Goal: Transaction & Acquisition: Stake to Boost

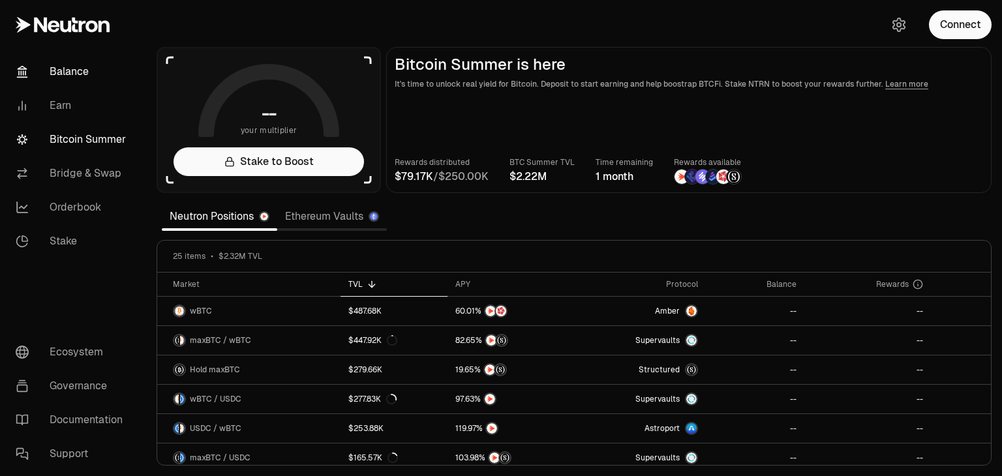
click at [64, 76] on link "Balance" at bounding box center [73, 72] width 136 height 34
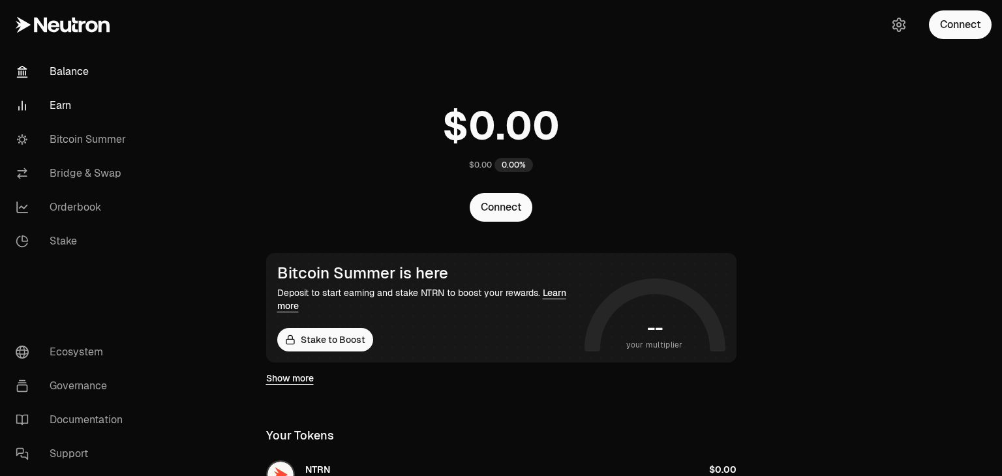
click at [54, 108] on link "Earn" at bounding box center [73, 106] width 136 height 34
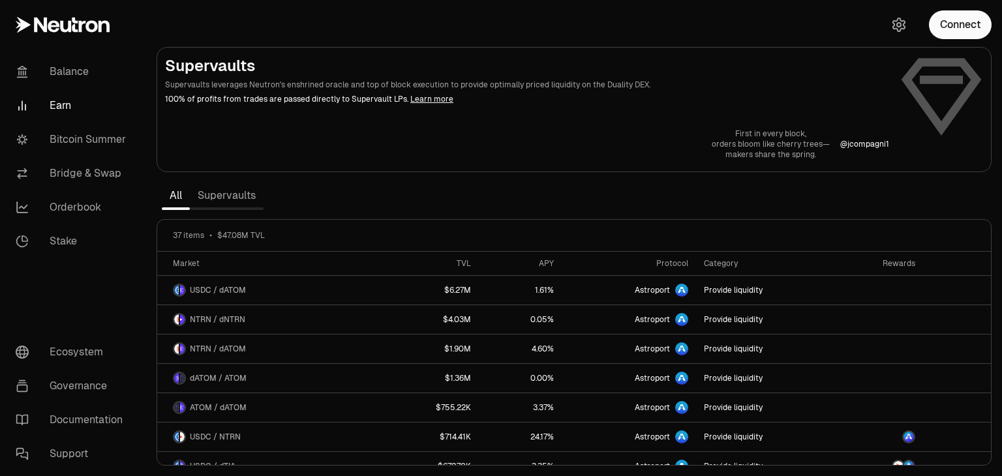
click at [226, 149] on div "First in every block, orders bloom like cherry trees— makers share the spring. …" at bounding box center [574, 144] width 818 height 31
click at [248, 196] on link "Supervaults" at bounding box center [227, 196] width 74 height 26
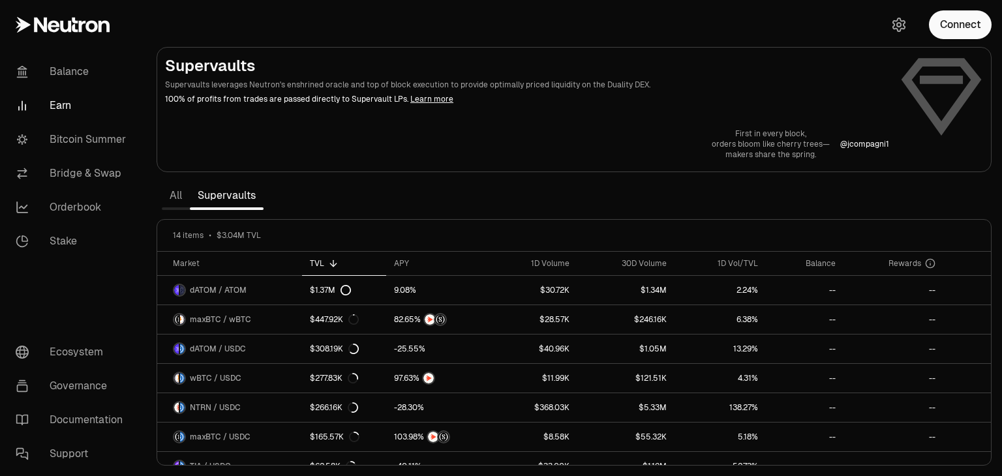
click at [175, 199] on link "All" at bounding box center [176, 196] width 28 height 26
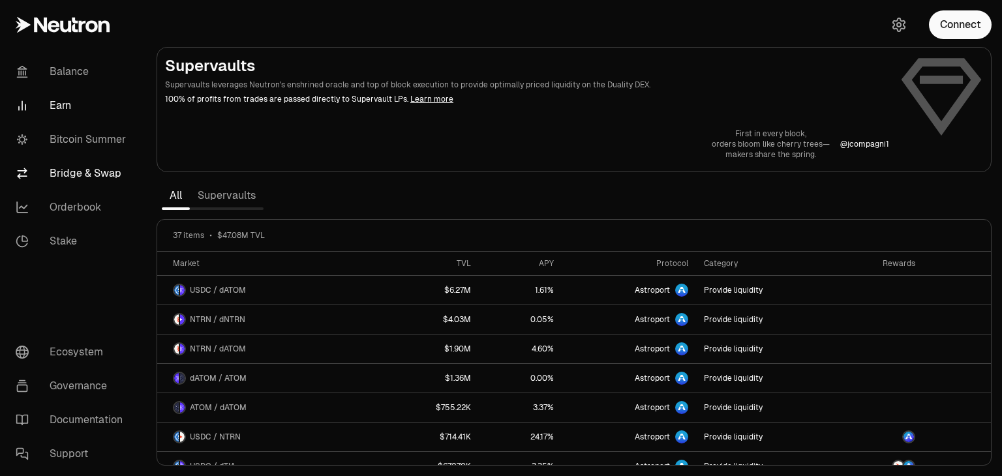
click at [96, 177] on link "Bridge & Swap" at bounding box center [73, 174] width 136 height 34
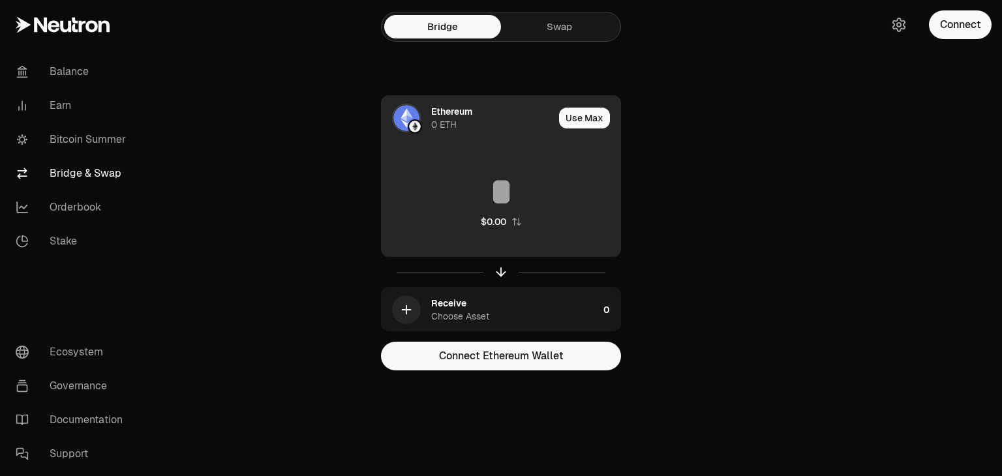
click at [446, 118] on div "0 ETH" at bounding box center [443, 124] width 25 height 13
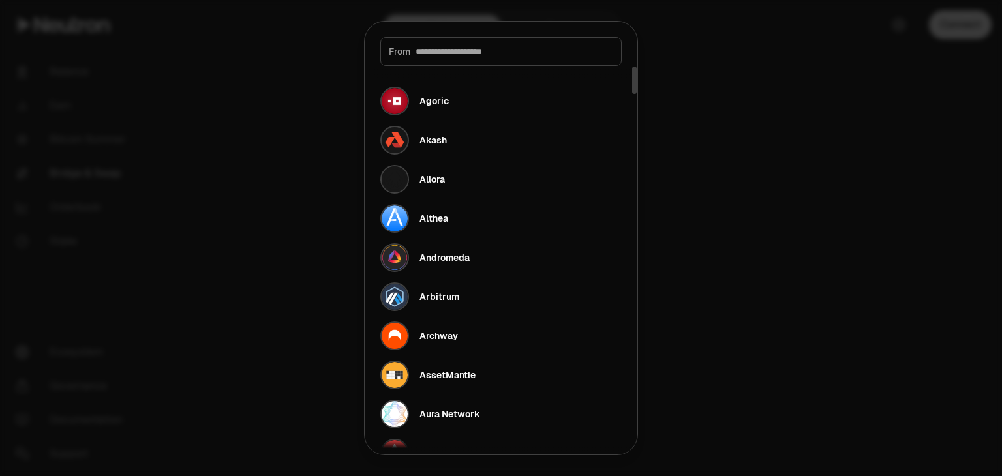
drag, startPoint x: 446, startPoint y: 118, endPoint x: 345, endPoint y: 340, distance: 244.1
click at [345, 340] on body "Balance Earn Bitcoin Summer Bridge & Swap Orderbook Stake Ecosystem Governance …" at bounding box center [501, 238] width 1002 height 476
click at [345, 340] on div at bounding box center [501, 238] width 1002 height 476
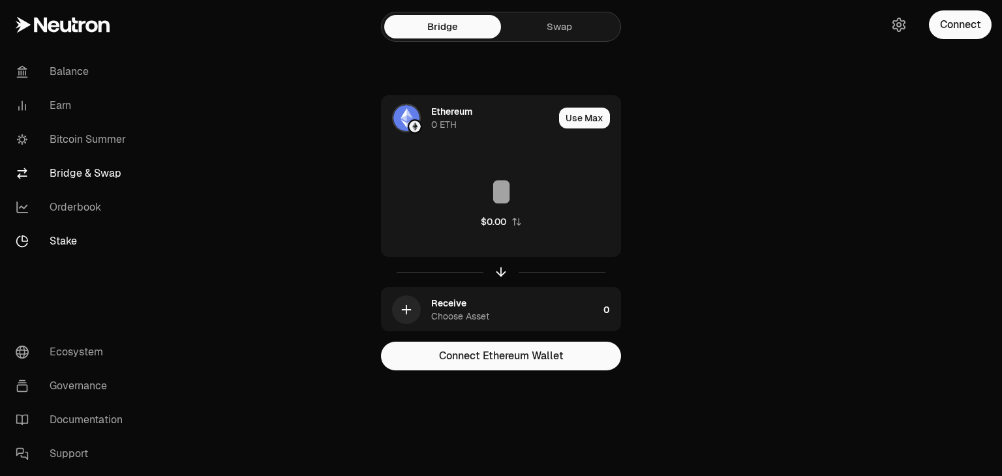
click at [85, 240] on link "Stake" at bounding box center [73, 241] width 136 height 34
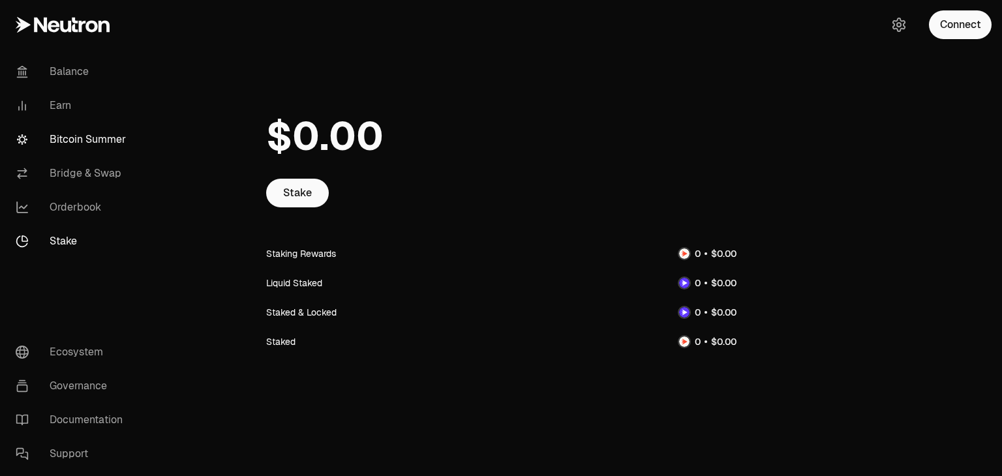
click at [116, 151] on link "Bitcoin Summer" at bounding box center [73, 140] width 136 height 34
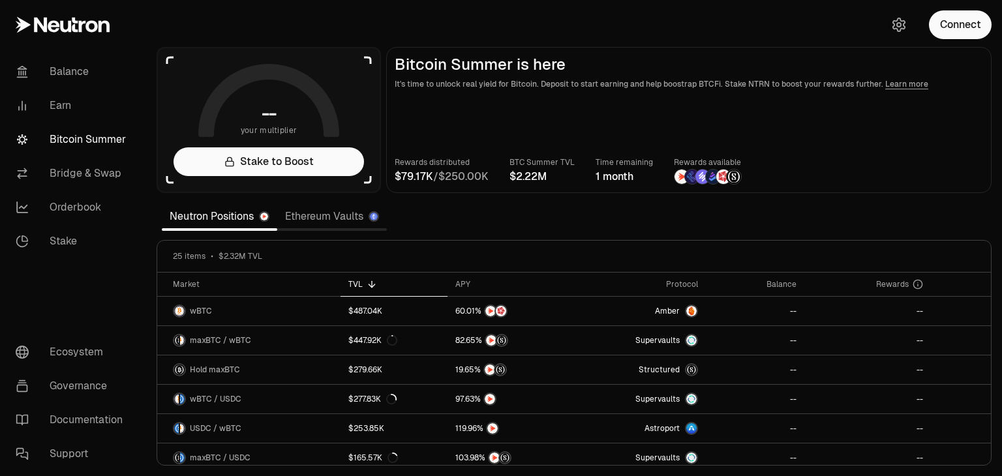
click at [339, 217] on link "Ethereum Vaults" at bounding box center [332, 217] width 110 height 26
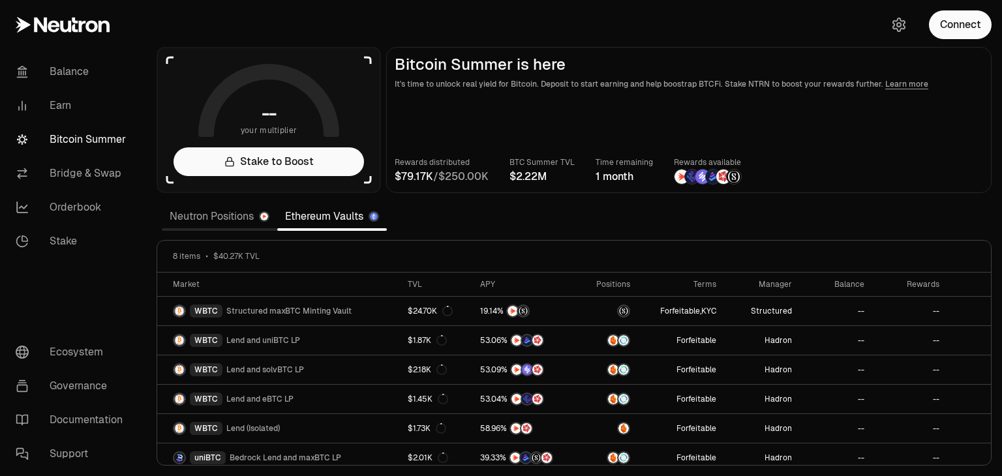
click at [196, 214] on link "Neutron Positions" at bounding box center [220, 217] width 116 height 26
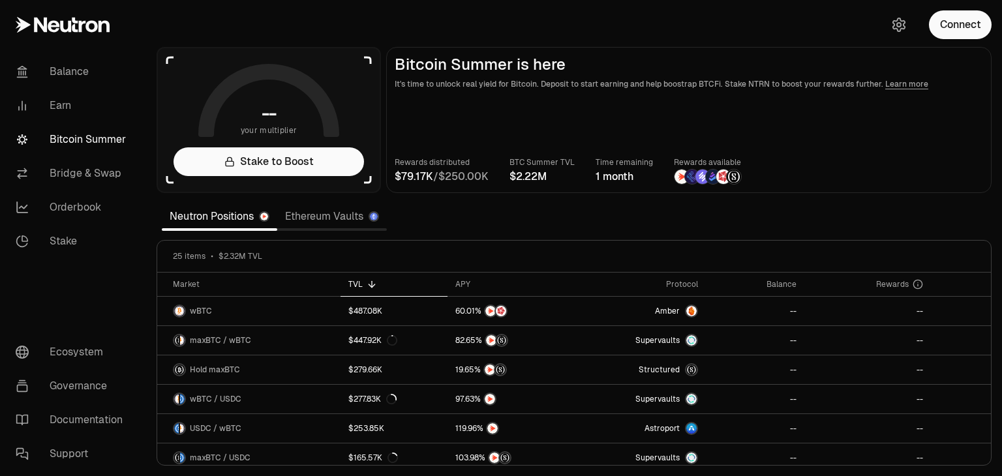
click at [333, 217] on link "Ethereum Vaults" at bounding box center [332, 217] width 110 height 26
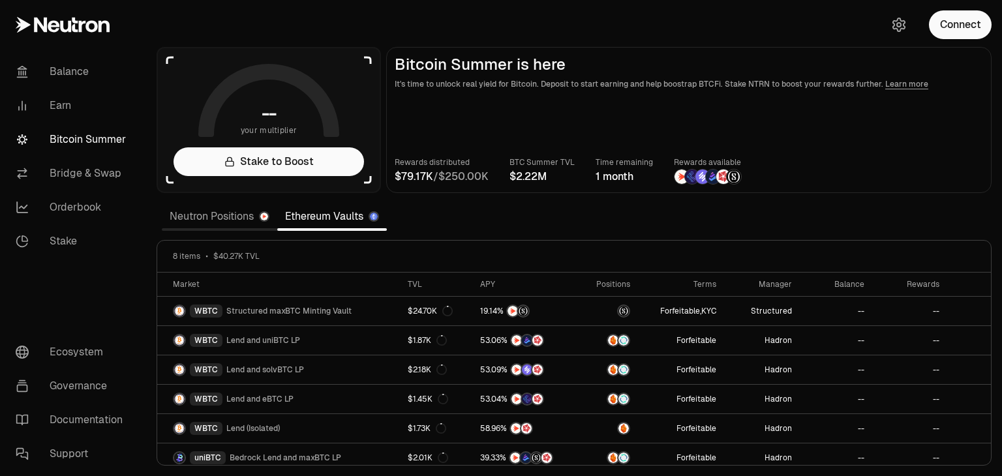
click at [216, 219] on link "Neutron Positions" at bounding box center [220, 217] width 116 height 26
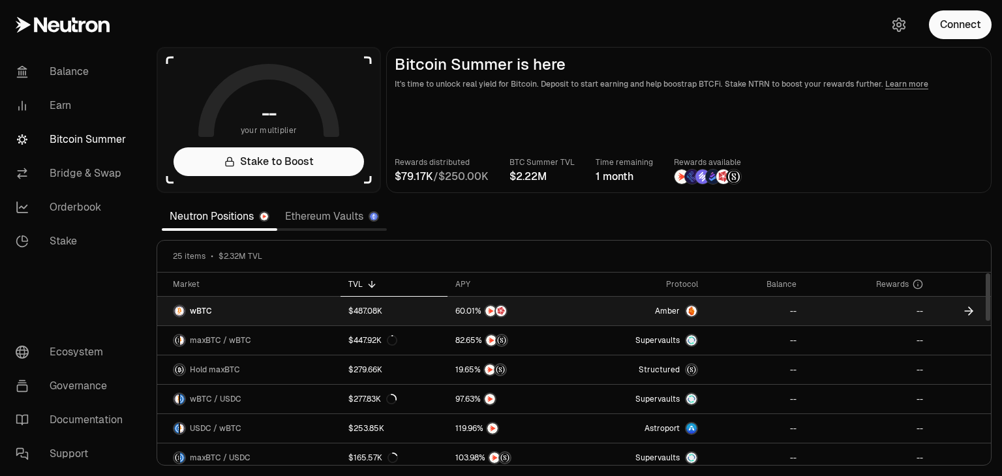
click at [224, 315] on link "wBTC" at bounding box center [248, 311] width 183 height 29
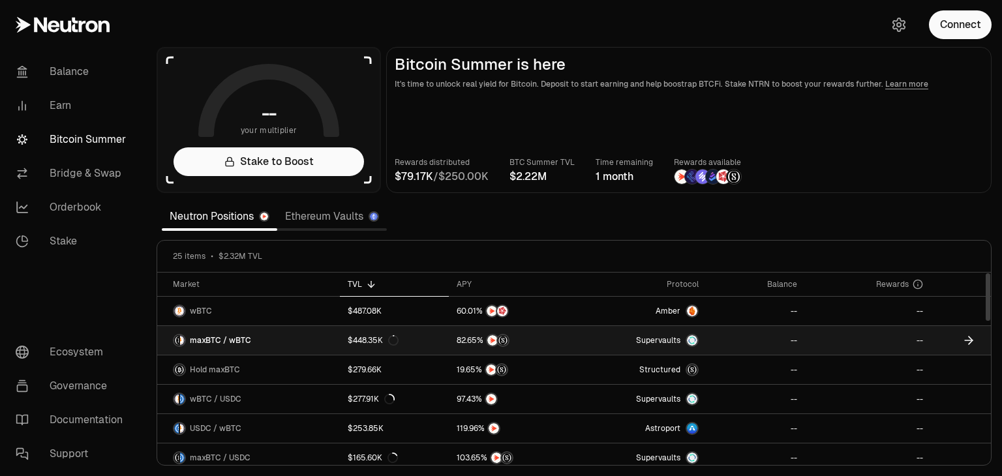
click at [678, 332] on link "Supervaults" at bounding box center [643, 340] width 129 height 29
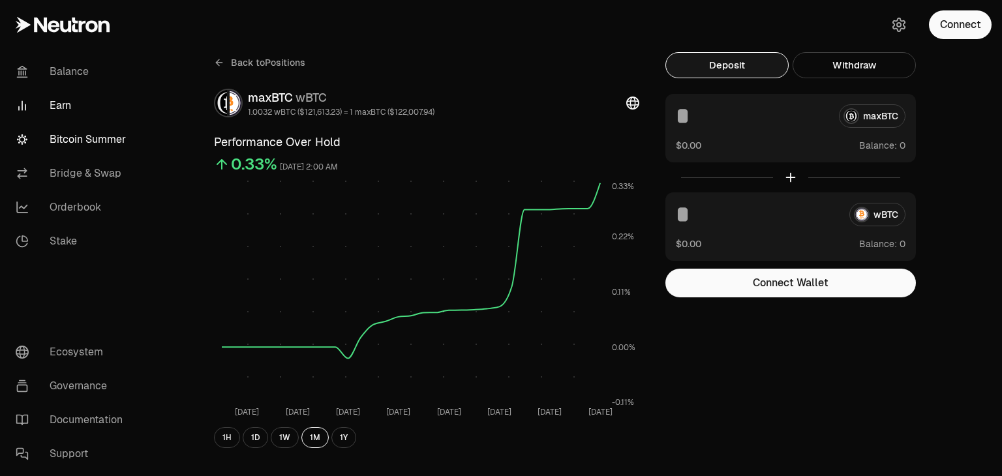
click at [78, 132] on link "Bitcoin Summer" at bounding box center [73, 140] width 136 height 34
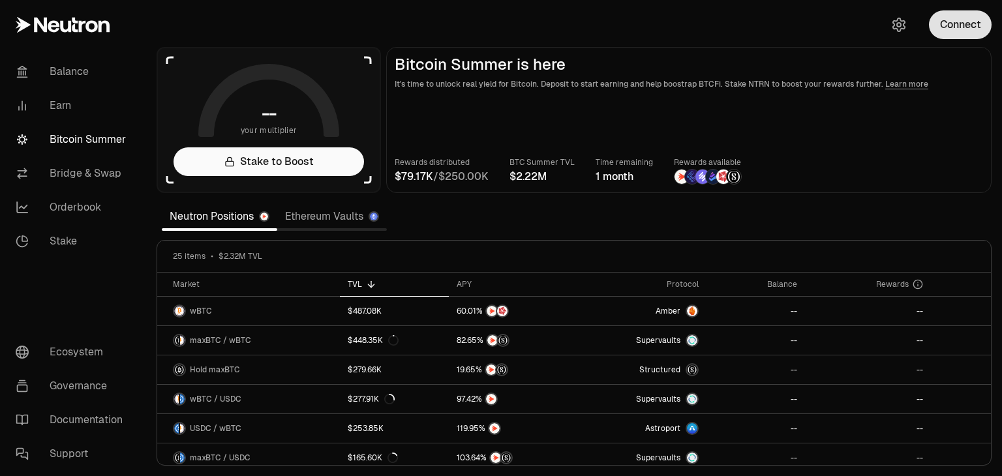
click at [955, 33] on button "Connect" at bounding box center [960, 24] width 63 height 29
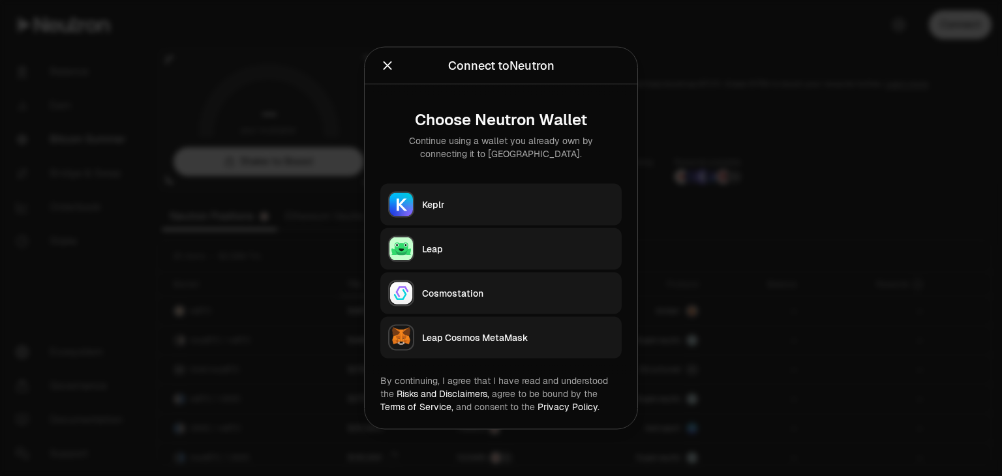
click at [533, 201] on div "Keplr" at bounding box center [518, 204] width 192 height 13
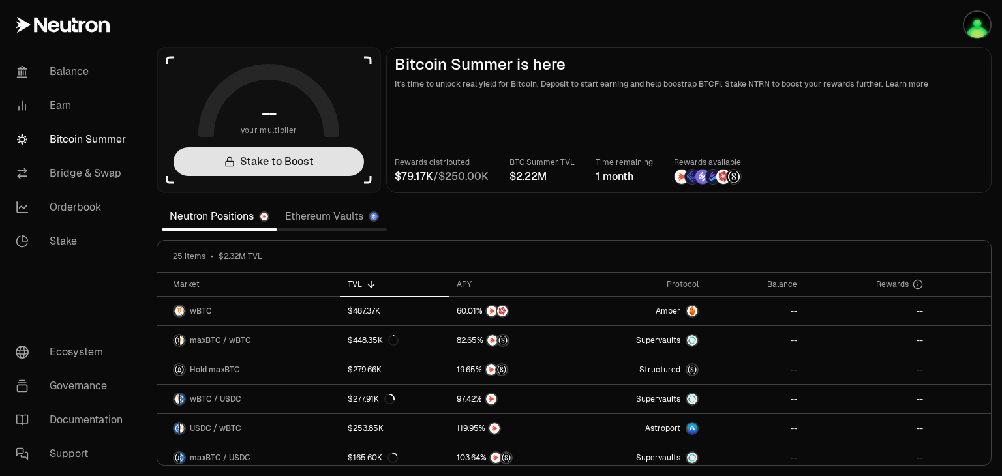
click at [294, 151] on link "Stake to Boost" at bounding box center [269, 161] width 191 height 29
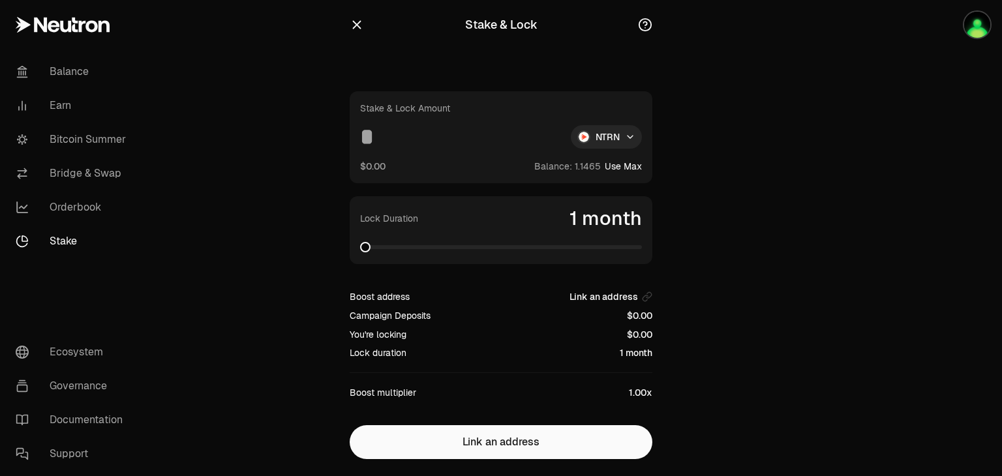
click at [632, 167] on button "Use Max" at bounding box center [623, 166] width 37 height 13
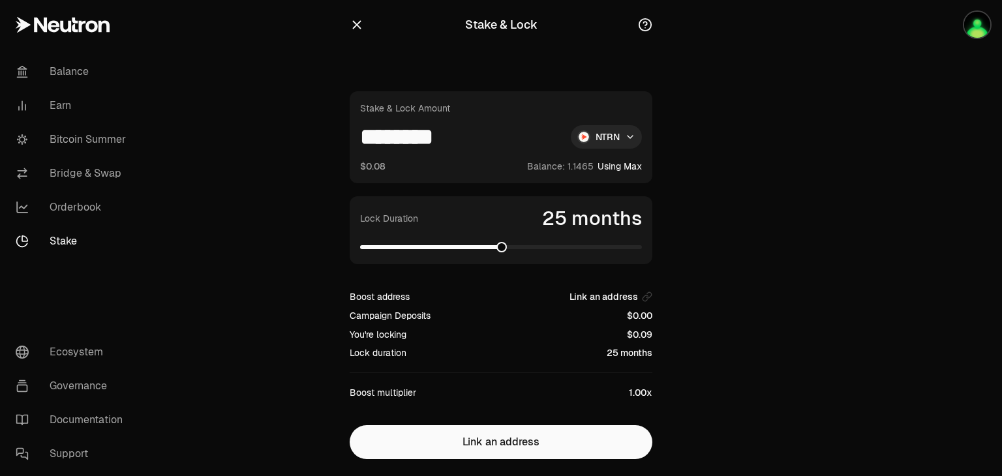
click at [500, 253] on span at bounding box center [501, 247] width 282 height 13
click at [635, 248] on span at bounding box center [501, 247] width 282 height 4
click at [467, 134] on input "********" at bounding box center [460, 136] width 200 height 23
type input "*"
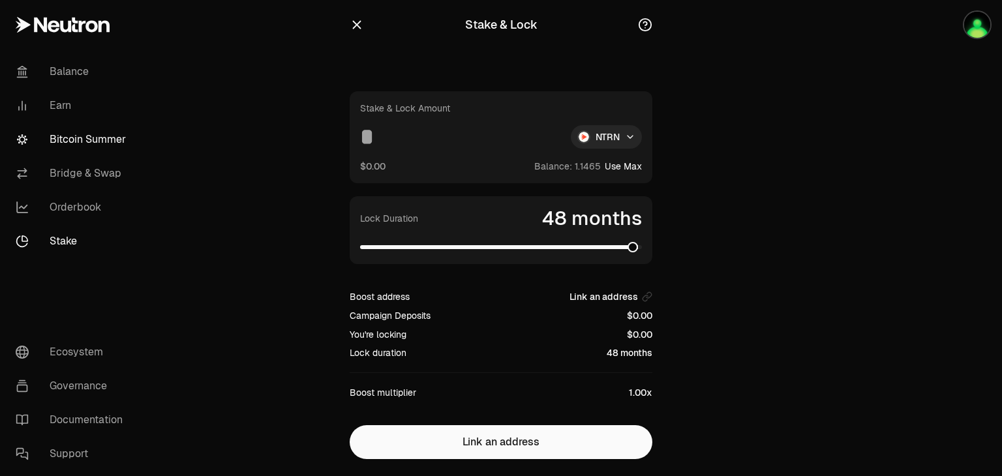
click at [123, 144] on link "Bitcoin Summer" at bounding box center [73, 140] width 136 height 34
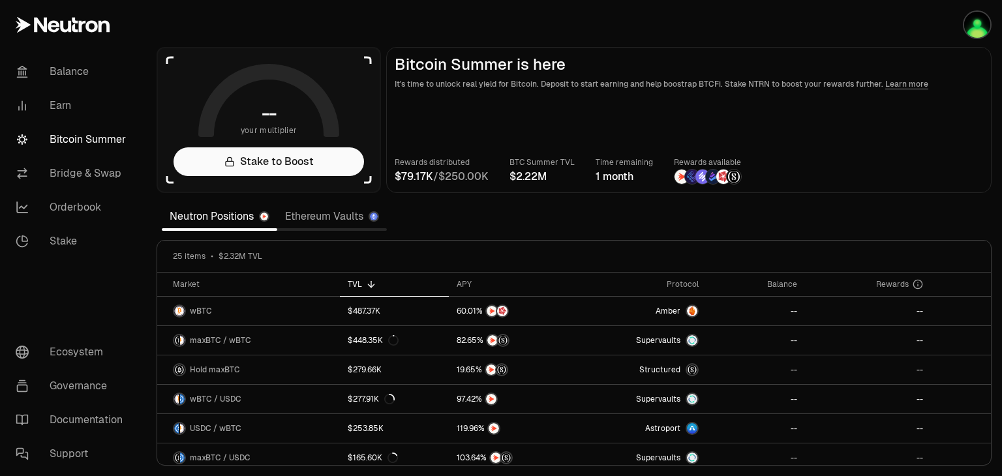
drag, startPoint x: 123, startPoint y: 144, endPoint x: 189, endPoint y: 70, distance: 99.3
click at [189, 70] on aside "-- your multiplier Stake to Boost" at bounding box center [269, 120] width 224 height 146
click at [311, 209] on link "Ethereum Vaults" at bounding box center [332, 217] width 110 height 26
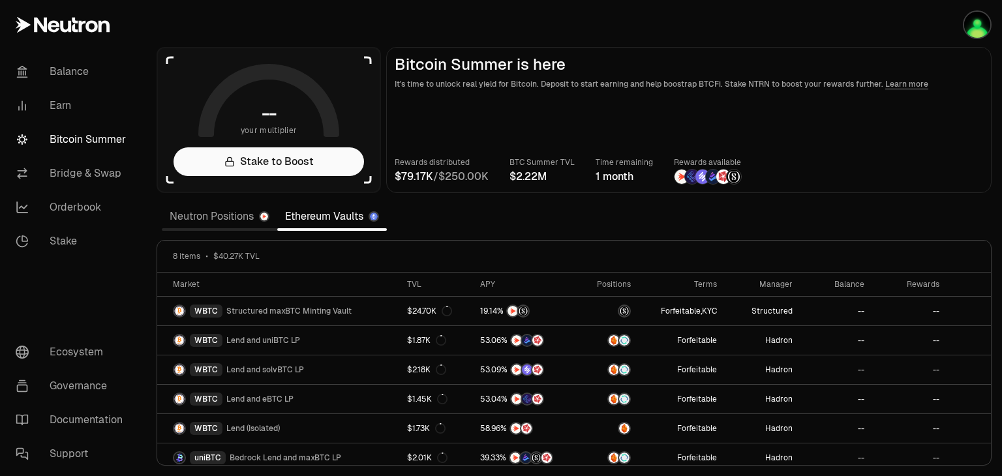
click at [221, 210] on link "Neutron Positions" at bounding box center [220, 217] width 116 height 26
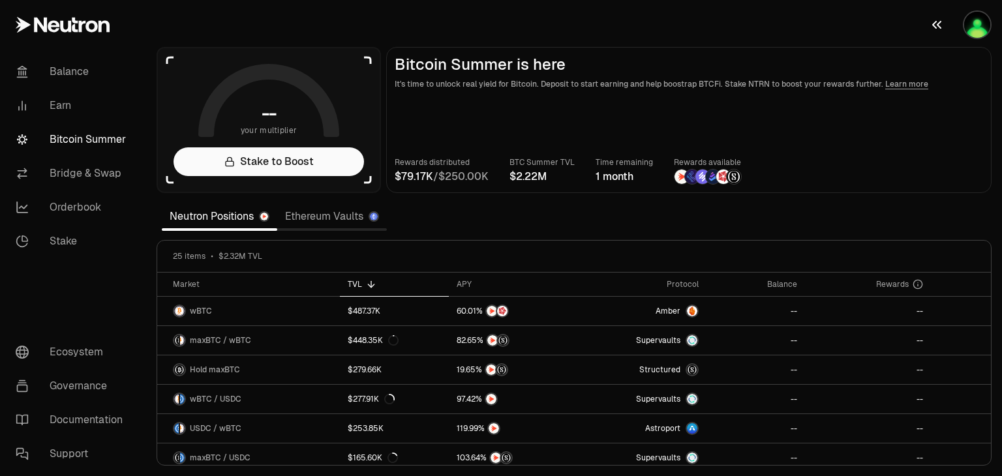
click at [980, 33] on img "button" at bounding box center [978, 25] width 26 height 26
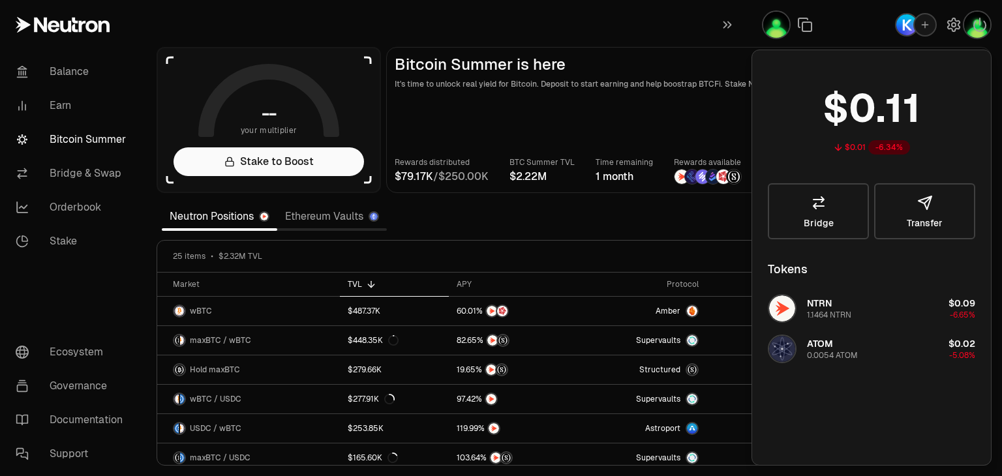
click at [679, 37] on section "-- your multiplier Stake to Boost Bitcoin Summer is here It's time to unlock re…" at bounding box center [574, 238] width 856 height 476
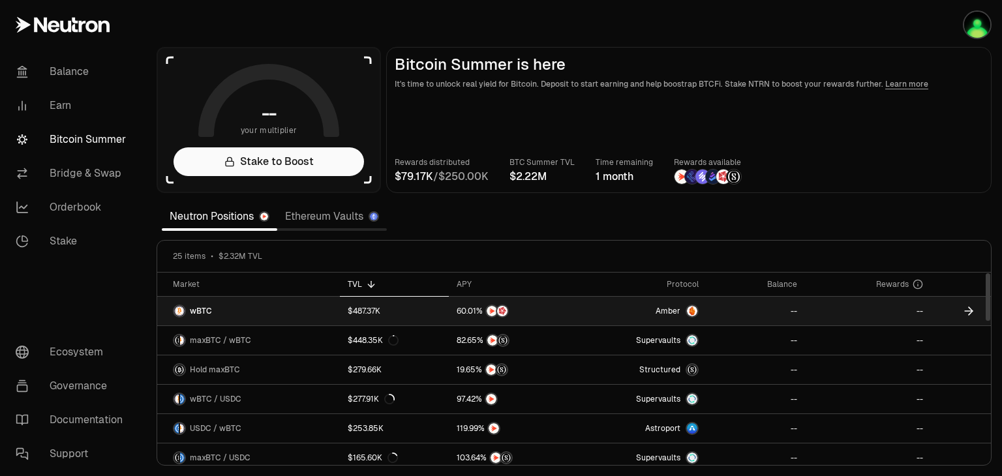
click at [681, 306] on span "Amber" at bounding box center [668, 311] width 25 height 10
